Goal: Answer question/provide support

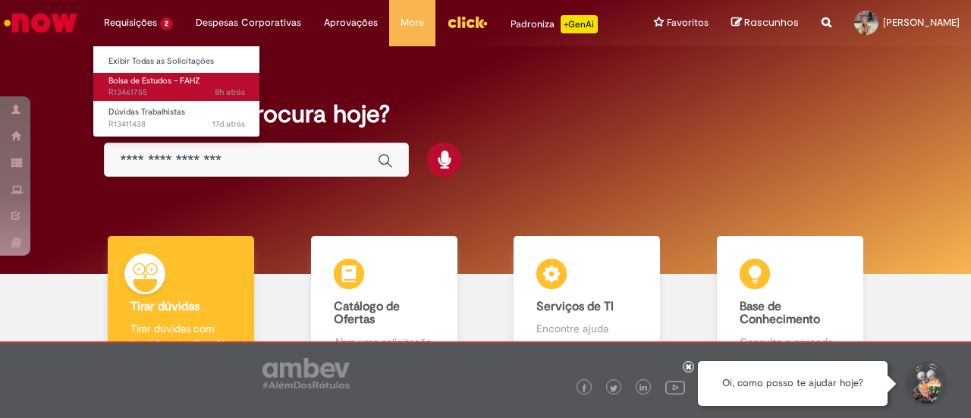
click at [158, 75] on span "Bolsa de Estudos – FAHZ" at bounding box center [154, 80] width 92 height 11
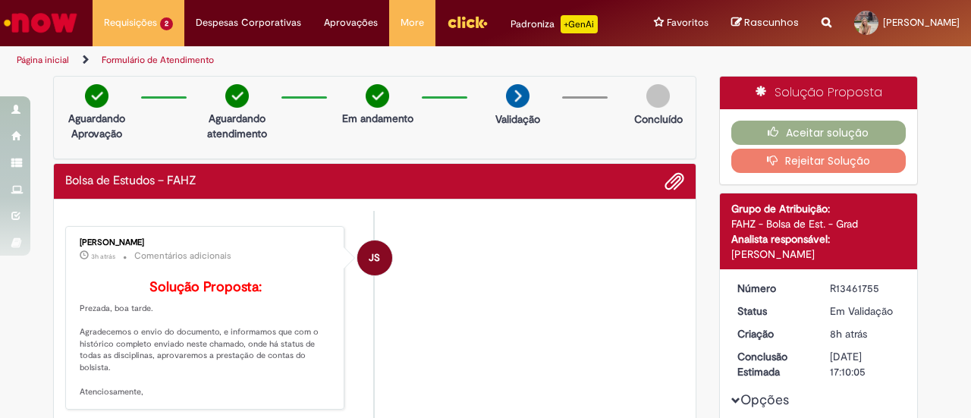
scroll to position [19, 0]
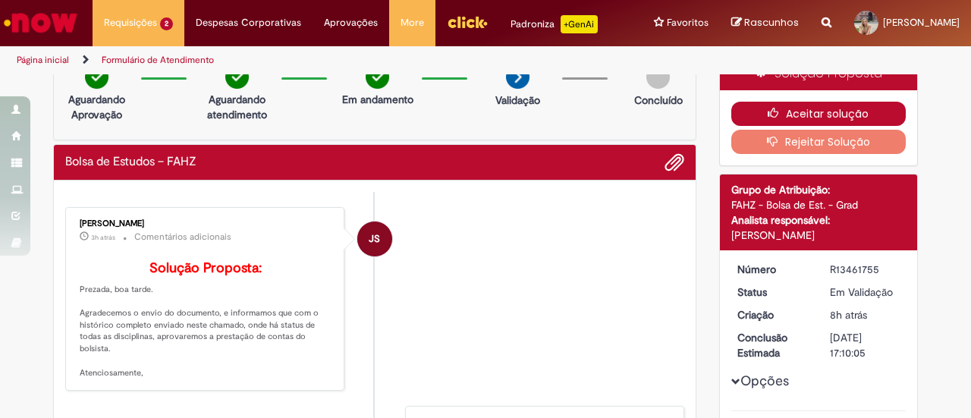
click at [778, 121] on button "Aceitar solução" at bounding box center [818, 114] width 175 height 24
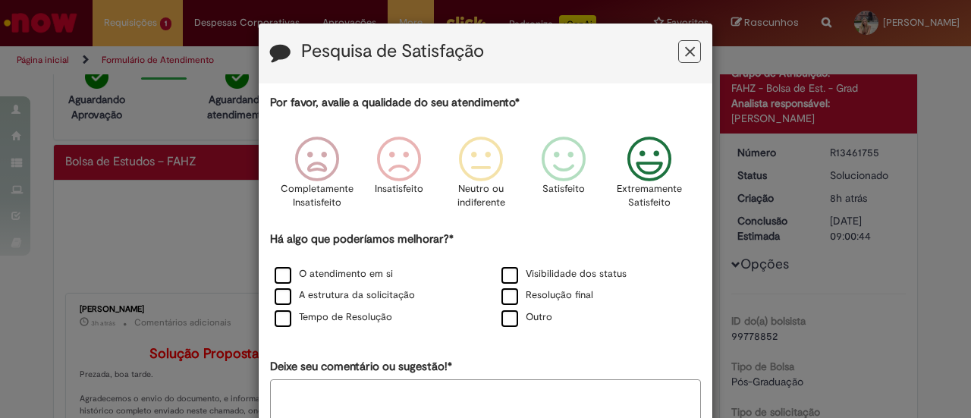
click at [633, 159] on icon "Feedback" at bounding box center [649, 160] width 57 height 46
click at [277, 271] on label "O atendimento em si" at bounding box center [334, 274] width 118 height 14
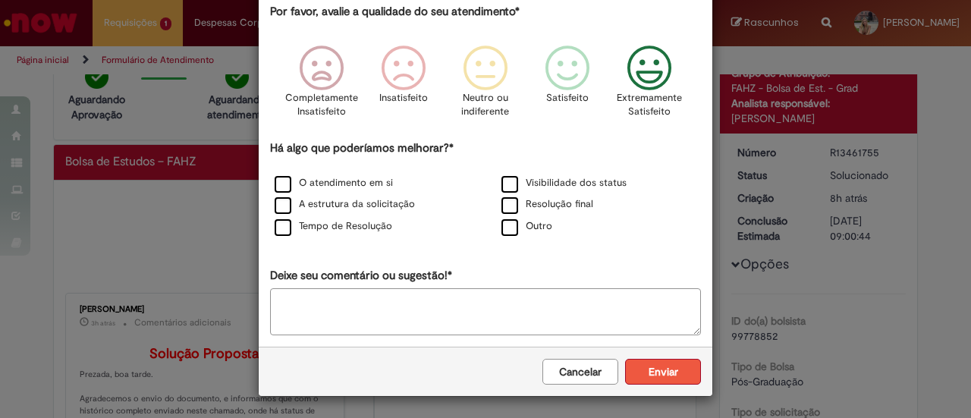
scroll to position [90, 0]
click at [662, 370] on button "Enviar" at bounding box center [663, 373] width 76 height 26
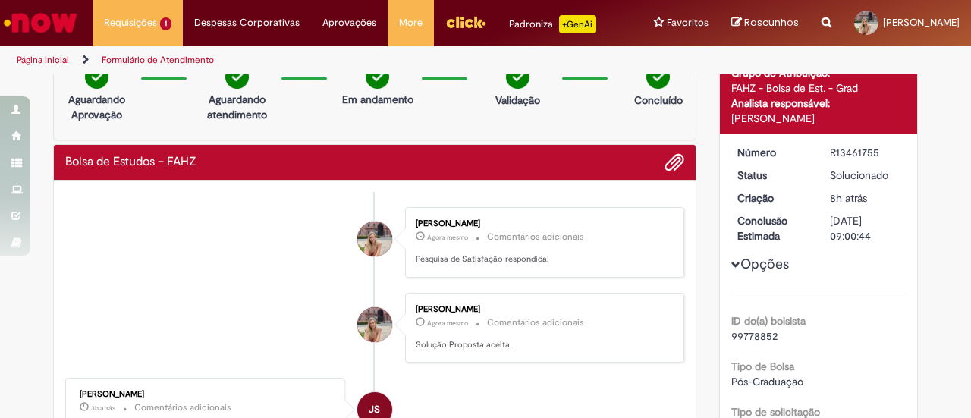
click at [44, 18] on img "Ir para a Homepage" at bounding box center [41, 23] width 78 height 30
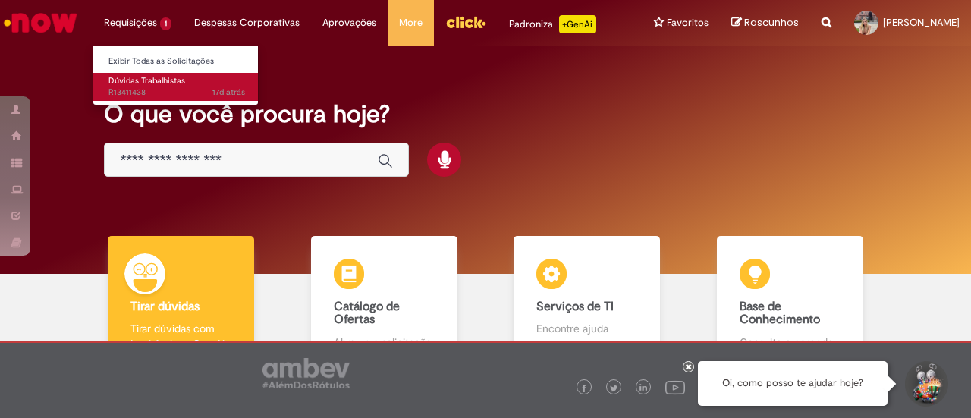
click at [154, 99] on link "Dúvidas Trabalhistas 17d atrás 17 dias atrás R13411438" at bounding box center [176, 87] width 167 height 28
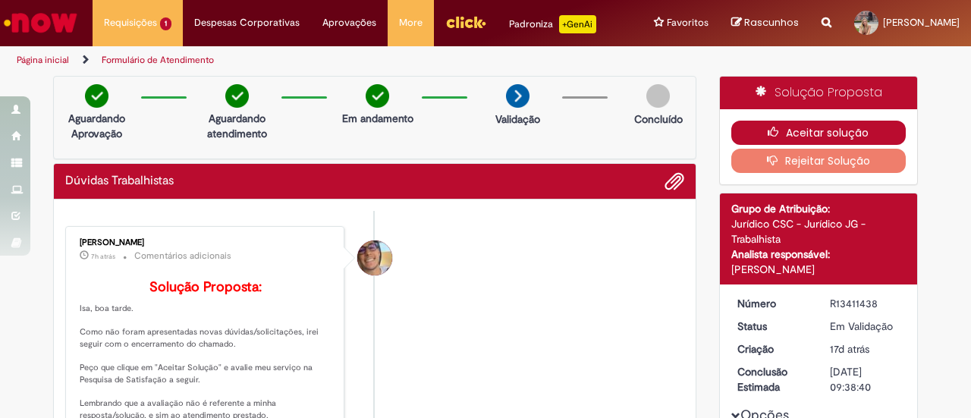
click at [797, 131] on button "Aceitar solução" at bounding box center [818, 133] width 175 height 24
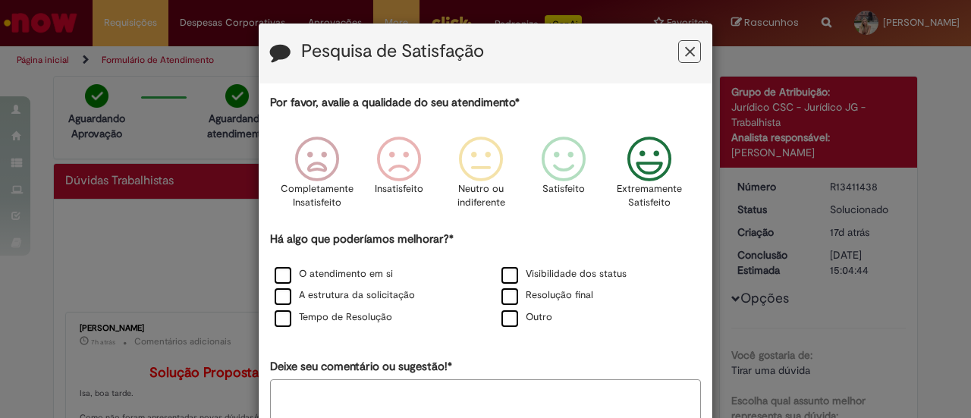
click at [660, 162] on icon "Feedback" at bounding box center [649, 160] width 57 height 46
click at [279, 273] on label "O atendimento em si" at bounding box center [334, 274] width 118 height 14
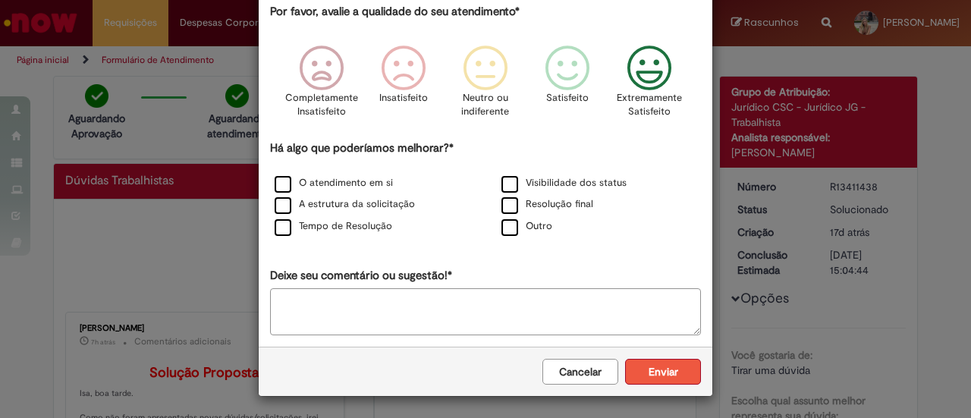
scroll to position [90, 0]
click at [668, 368] on button "Enviar" at bounding box center [663, 373] width 76 height 26
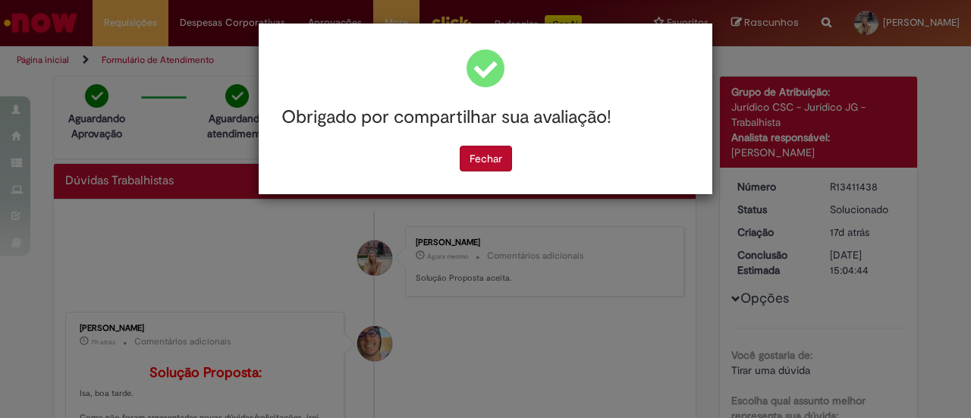
scroll to position [0, 0]
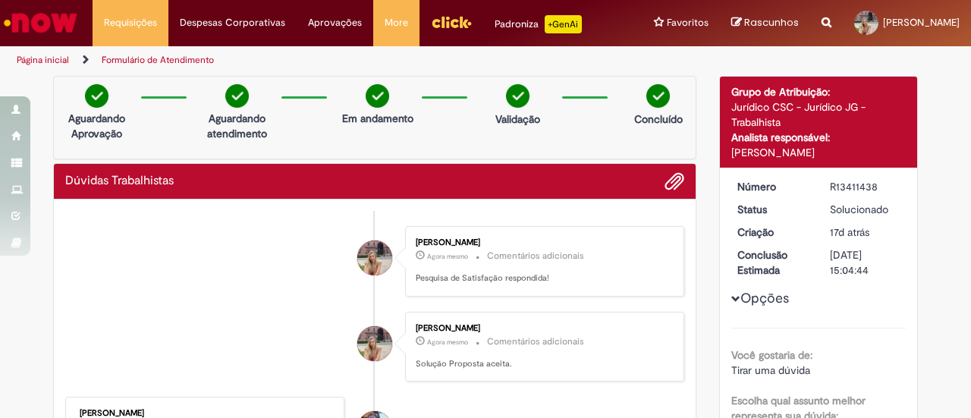
click at [36, 24] on img "Ir para a Homepage" at bounding box center [41, 23] width 78 height 30
